Goal: Task Accomplishment & Management: Manage account settings

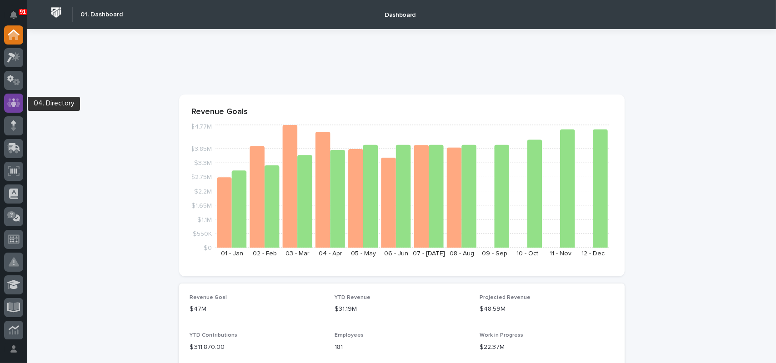
click at [20, 100] on div at bounding box center [13, 103] width 19 height 19
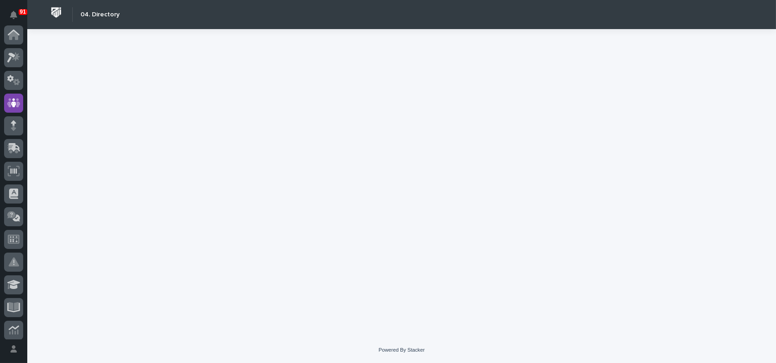
scroll to position [68, 0]
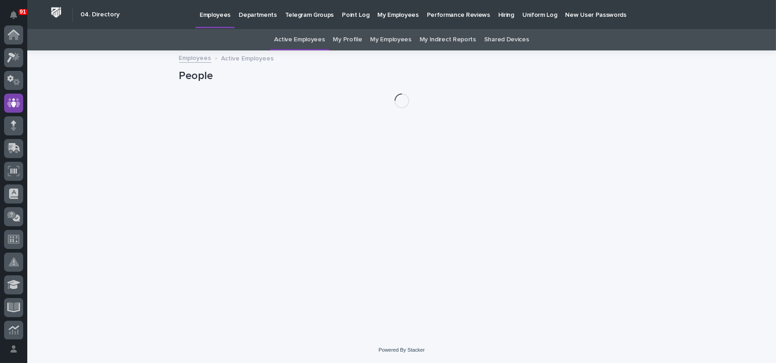
scroll to position [68, 0]
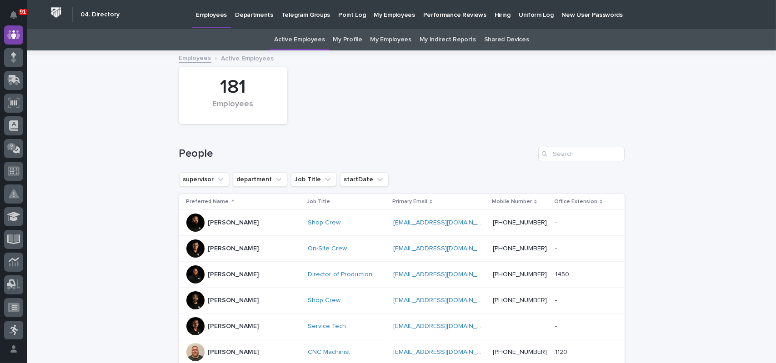
click at [345, 36] on link "My Profile" at bounding box center [347, 39] width 29 height 21
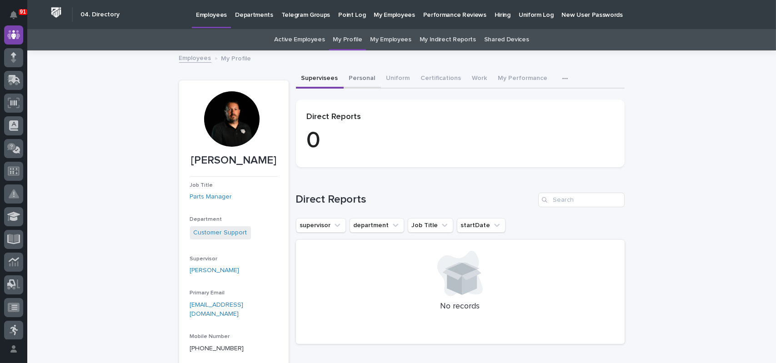
click at [359, 81] on button "Personal" at bounding box center [362, 79] width 37 height 19
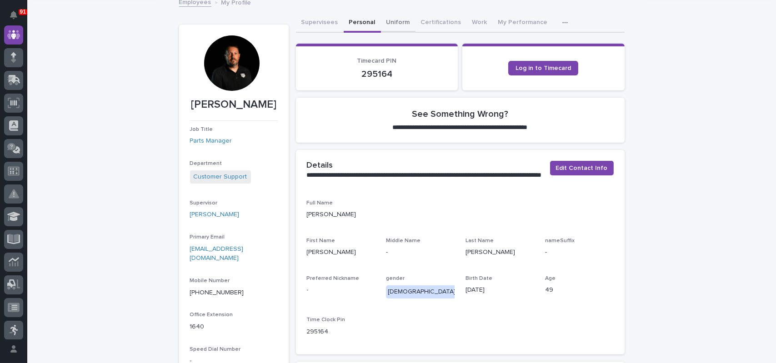
scroll to position [10, 0]
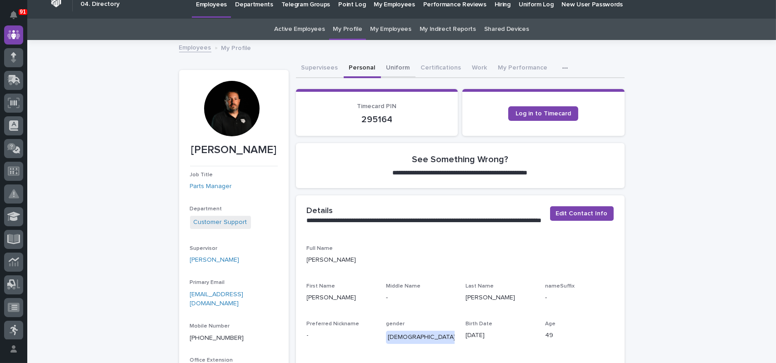
click at [395, 64] on button "Uniform" at bounding box center [398, 68] width 35 height 19
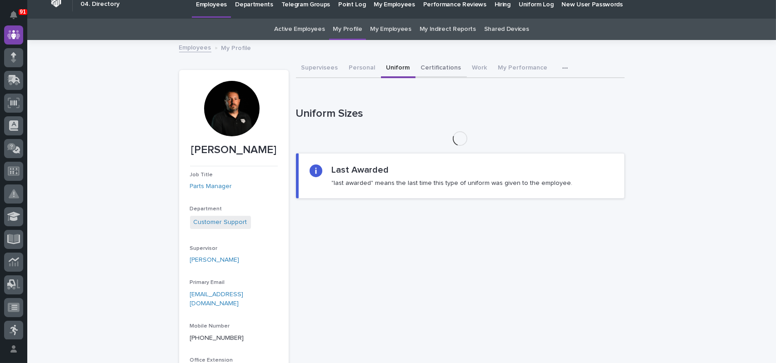
click at [433, 69] on button "Certifications" at bounding box center [441, 68] width 51 height 19
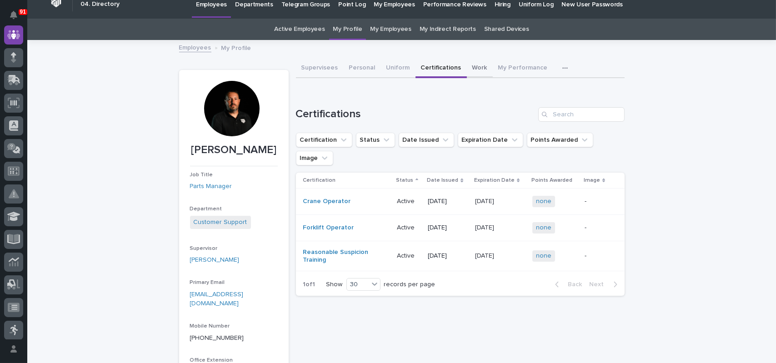
click at [467, 69] on button "Work" at bounding box center [480, 68] width 26 height 19
